Goal: Use online tool/utility: Utilize a website feature to perform a specific function

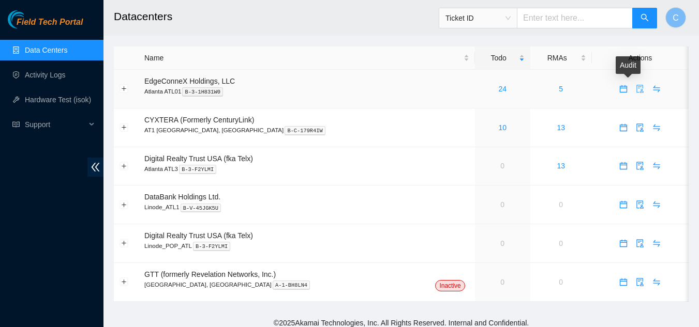
click at [636, 89] on icon "audit" at bounding box center [640, 89] width 8 height 8
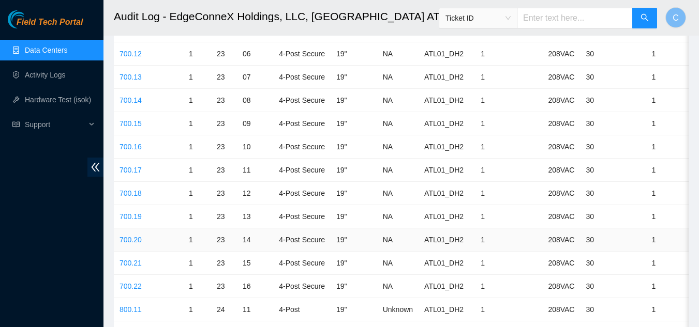
scroll to position [2793, 0]
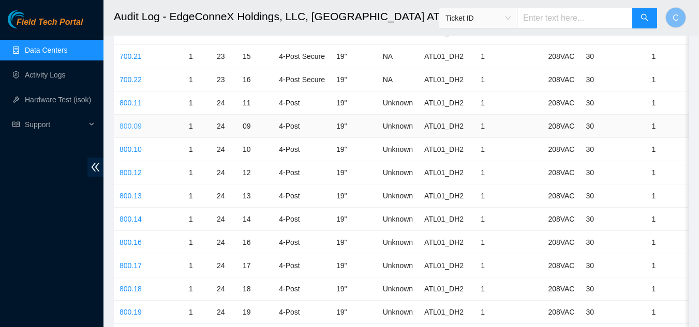
click at [137, 130] on link "800.09" at bounding box center [130, 126] width 22 height 8
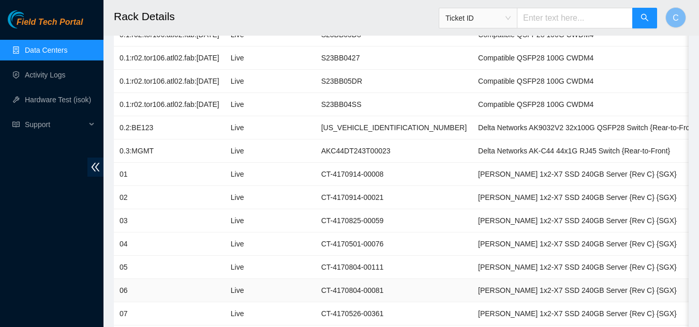
scroll to position [155, 0]
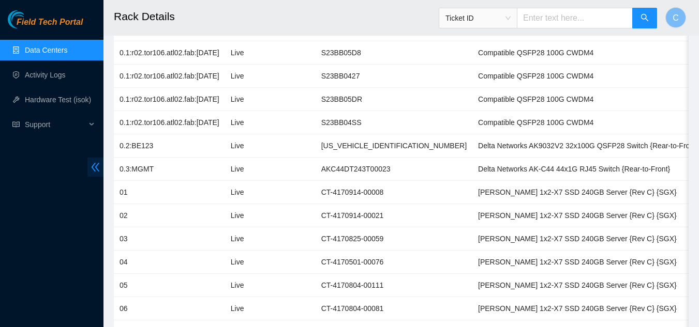
click at [95, 164] on icon "double-left" at bounding box center [96, 167] width 8 height 9
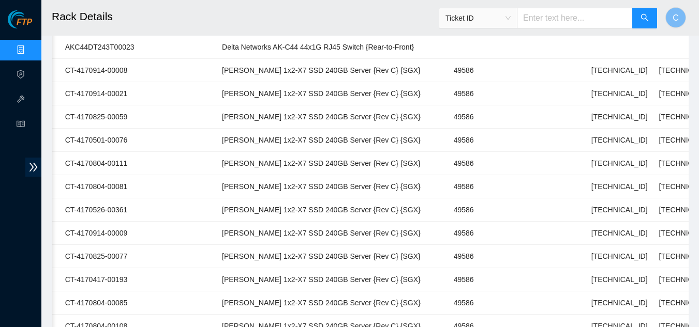
scroll to position [259, 0]
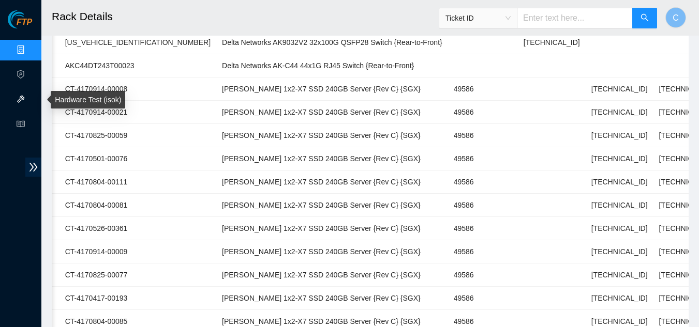
click at [30, 96] on link "Hardware Test (isok)" at bounding box center [63, 100] width 66 height 8
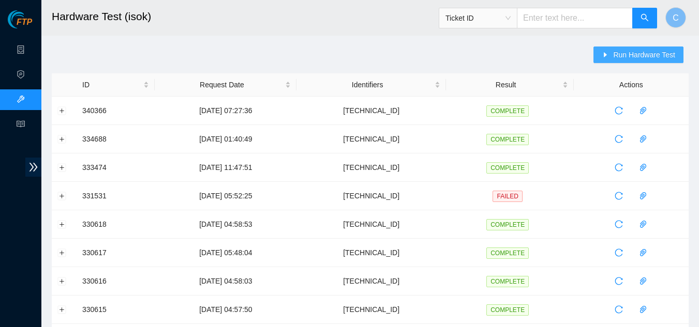
click at [634, 52] on span "Run Hardware Test" at bounding box center [644, 54] width 62 height 11
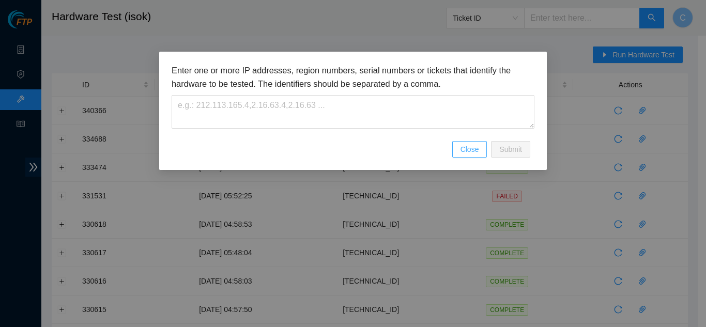
click at [468, 151] on span "Close" at bounding box center [470, 149] width 19 height 11
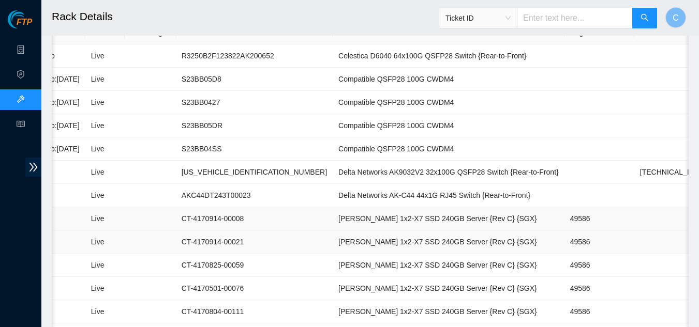
scroll to position [0, 194]
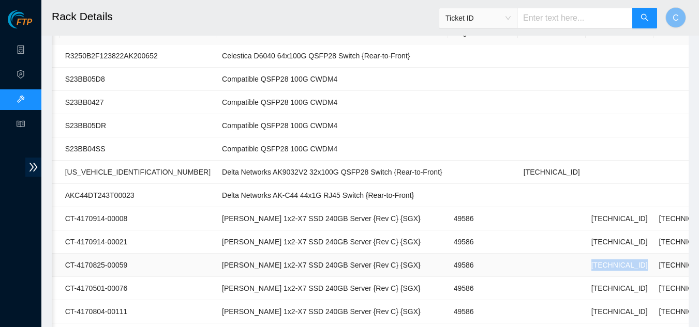
drag, startPoint x: 502, startPoint y: 266, endPoint x: 562, endPoint y: 259, distance: 59.9
click at [562, 258] on tr "03 Live CT-4170825-00059 Ciara 1x2-X7 SSD 240GB Server {Rev C} {SGX} 49586 23.2…" at bounding box center [323, 265] width 930 height 23
copy tr "23.212.165.198"
click at [30, 50] on link "Data Centers" at bounding box center [51, 50] width 42 height 8
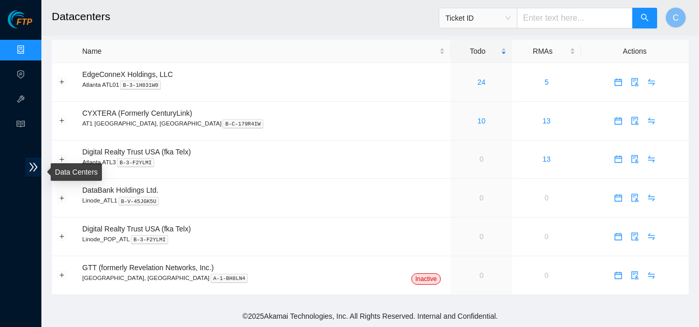
scroll to position [7, 0]
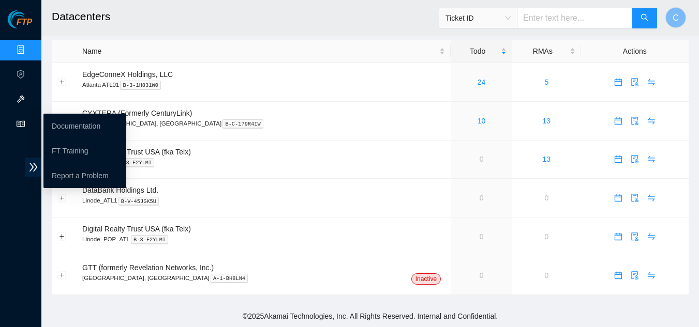
click at [30, 96] on link "Hardware Test (isok)" at bounding box center [63, 100] width 66 height 8
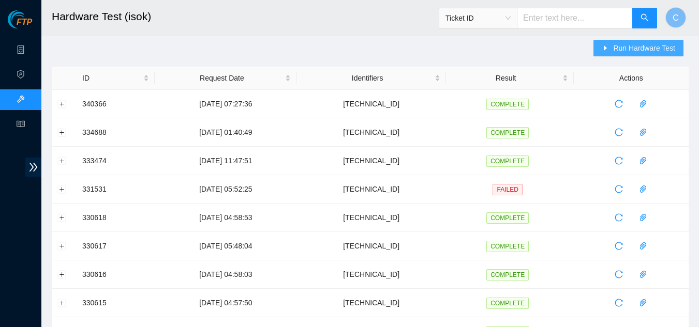
click at [664, 48] on span "Run Hardware Test" at bounding box center [644, 47] width 62 height 11
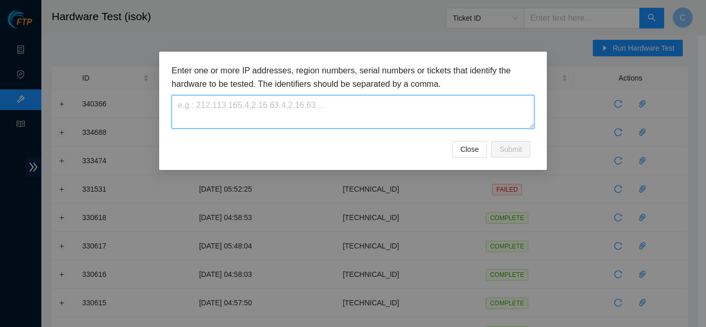
paste textarea "23.212.165.198"
type textarea "23.212.165.198"
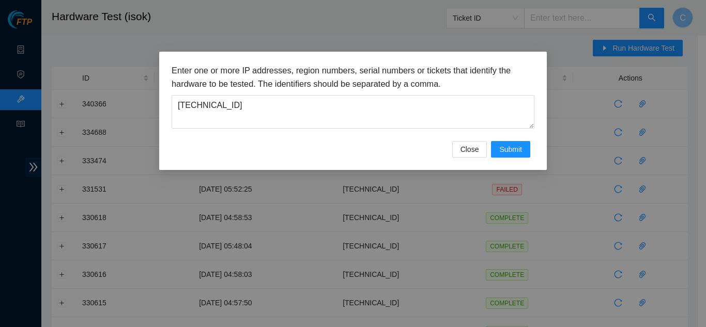
drag, startPoint x: 513, startPoint y: 171, endPoint x: 509, endPoint y: 162, distance: 9.5
click at [513, 171] on div "Enter one or more IP addresses, region numbers, serial numbers or tickets that …" at bounding box center [353, 163] width 706 height 327
click at [511, 155] on button "Submit" at bounding box center [510, 149] width 39 height 17
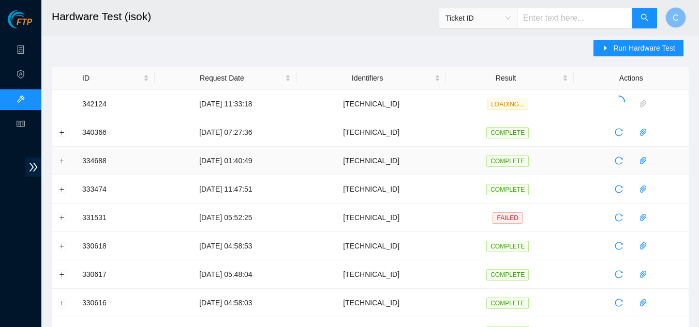
drag, startPoint x: 277, startPoint y: 174, endPoint x: 266, endPoint y: 33, distance: 141.1
click at [266, 33] on header "Hardware Test (isok) Ticket ID C" at bounding box center [390, 18] width 699 height 36
click at [30, 52] on link "Data Centers" at bounding box center [51, 50] width 42 height 8
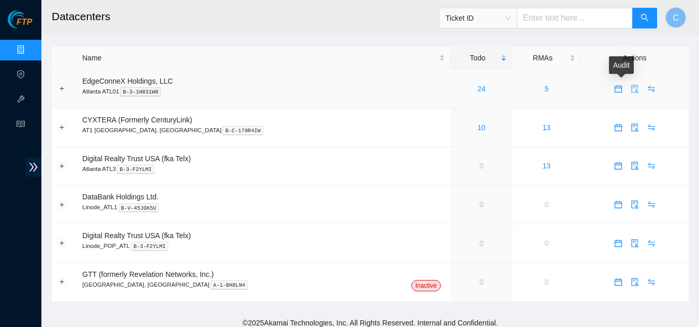
click at [630, 87] on icon "audit" at bounding box center [634, 89] width 8 height 8
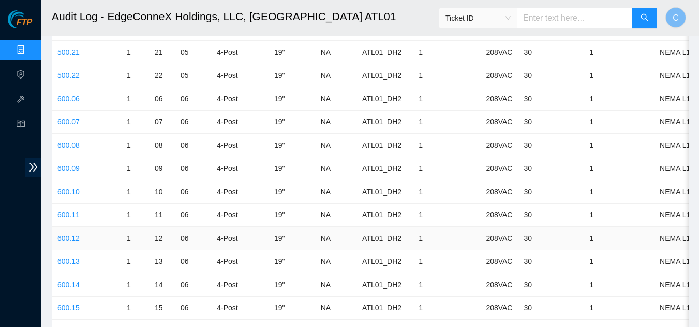
scroll to position [1965, 0]
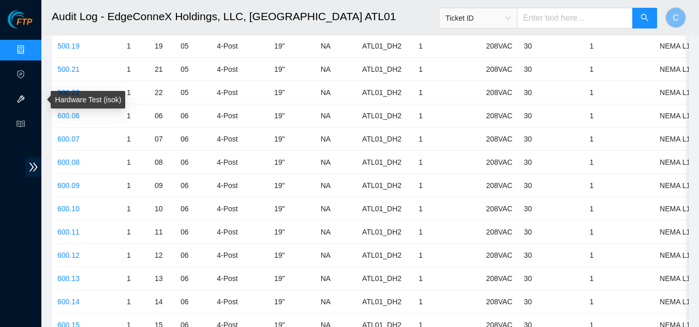
click at [30, 97] on link "Hardware Test (isok)" at bounding box center [63, 100] width 66 height 8
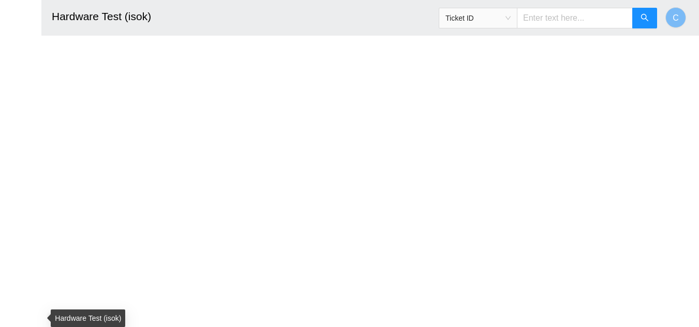
scroll to position [403, 0]
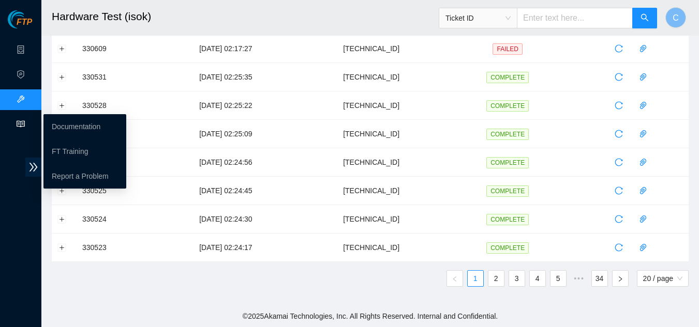
click at [20, 116] on span "read" at bounding box center [21, 125] width 8 height 21
click at [65, 127] on link "Documentation" at bounding box center [76, 127] width 49 height 8
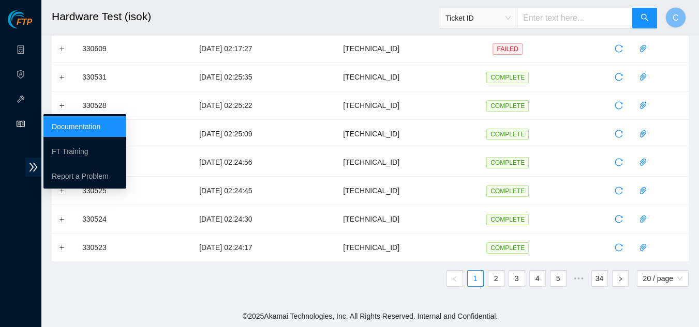
click at [73, 123] on link "Documentation" at bounding box center [76, 127] width 49 height 8
